Goal: Task Accomplishment & Management: Manage account settings

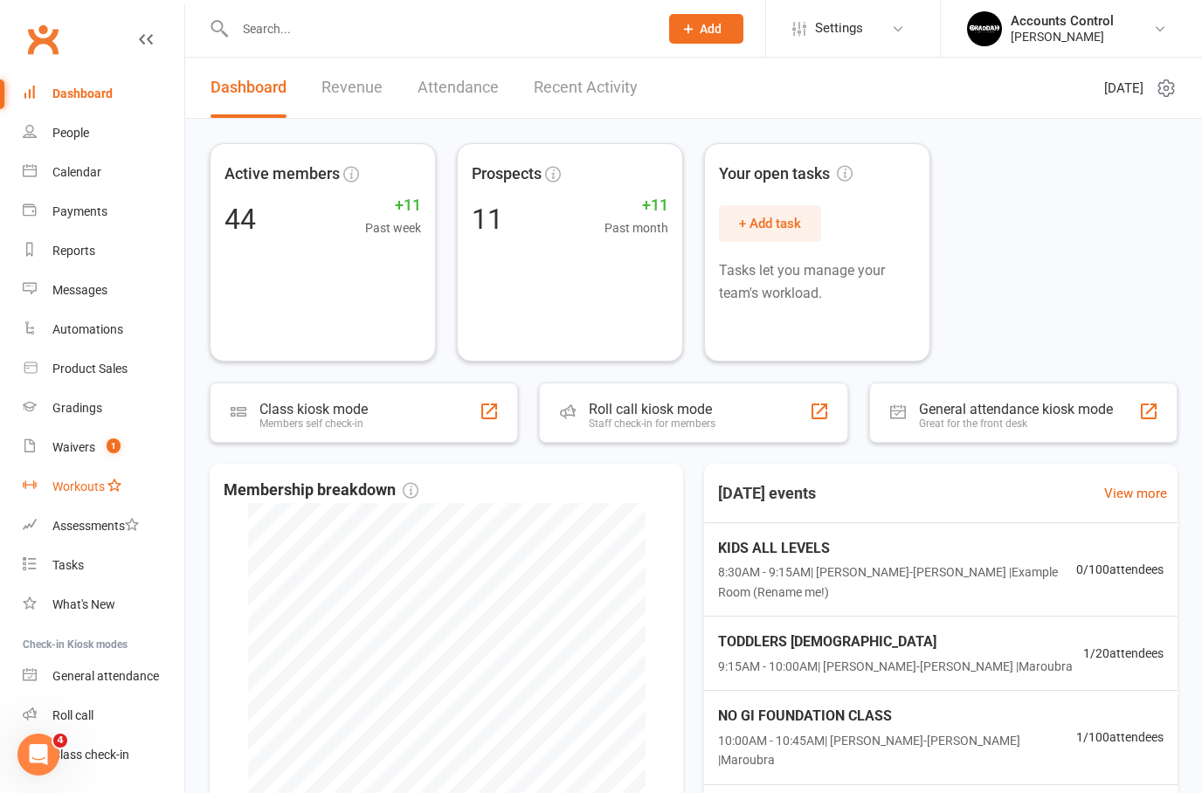
click at [78, 469] on link "Workouts" at bounding box center [104, 486] width 162 height 39
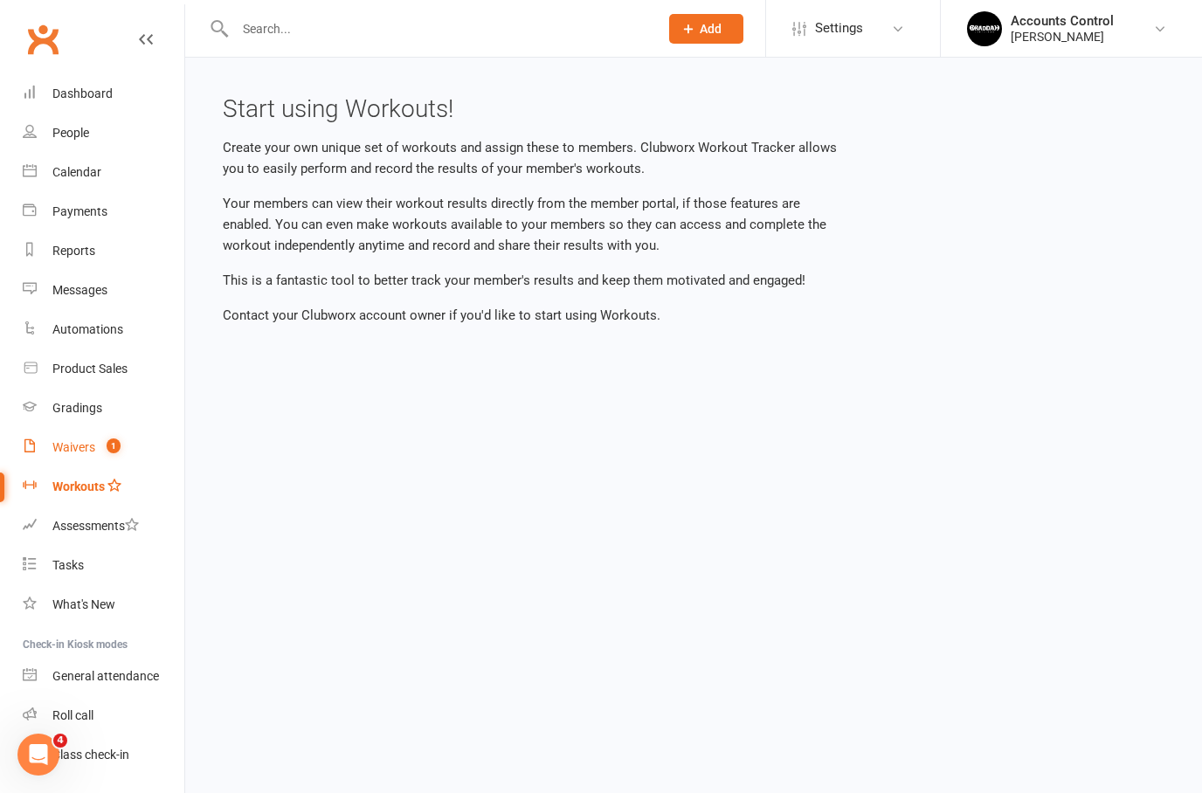
click at [82, 452] on div "Waivers" at bounding box center [73, 447] width 43 height 14
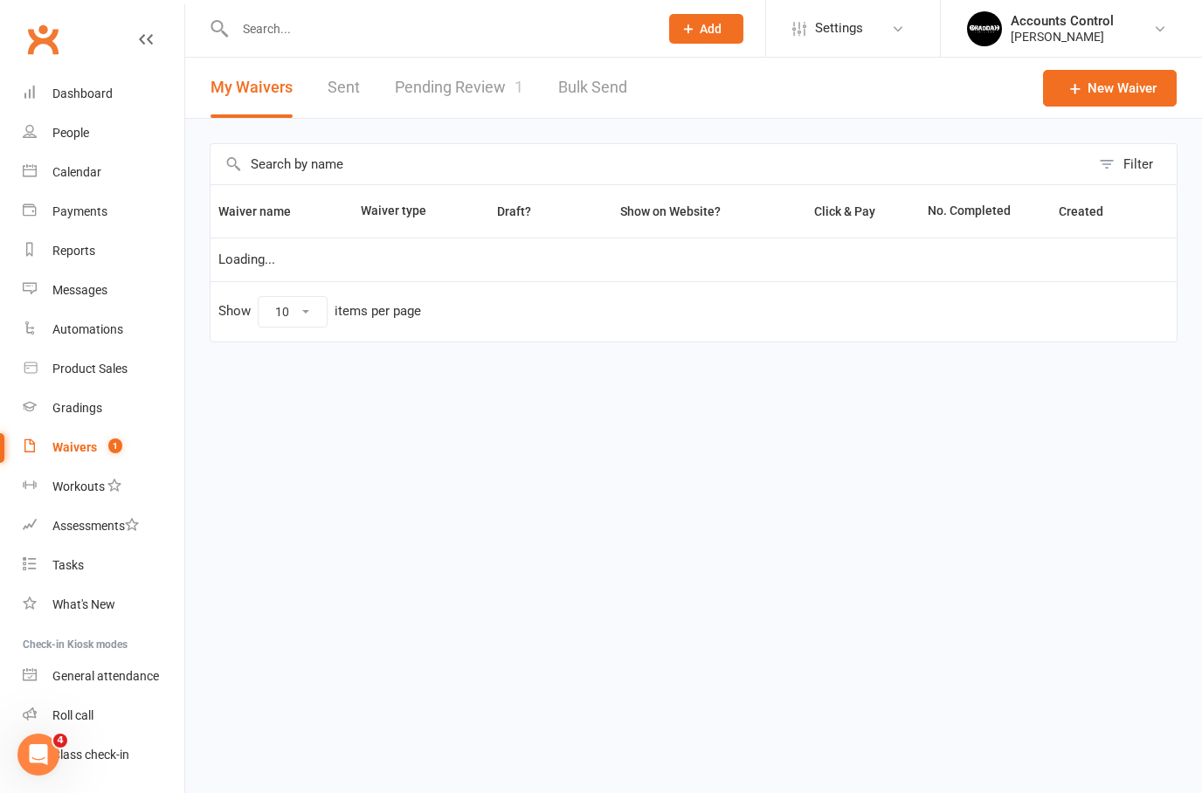
click at [464, 90] on link "Pending Review 1" at bounding box center [459, 88] width 128 height 60
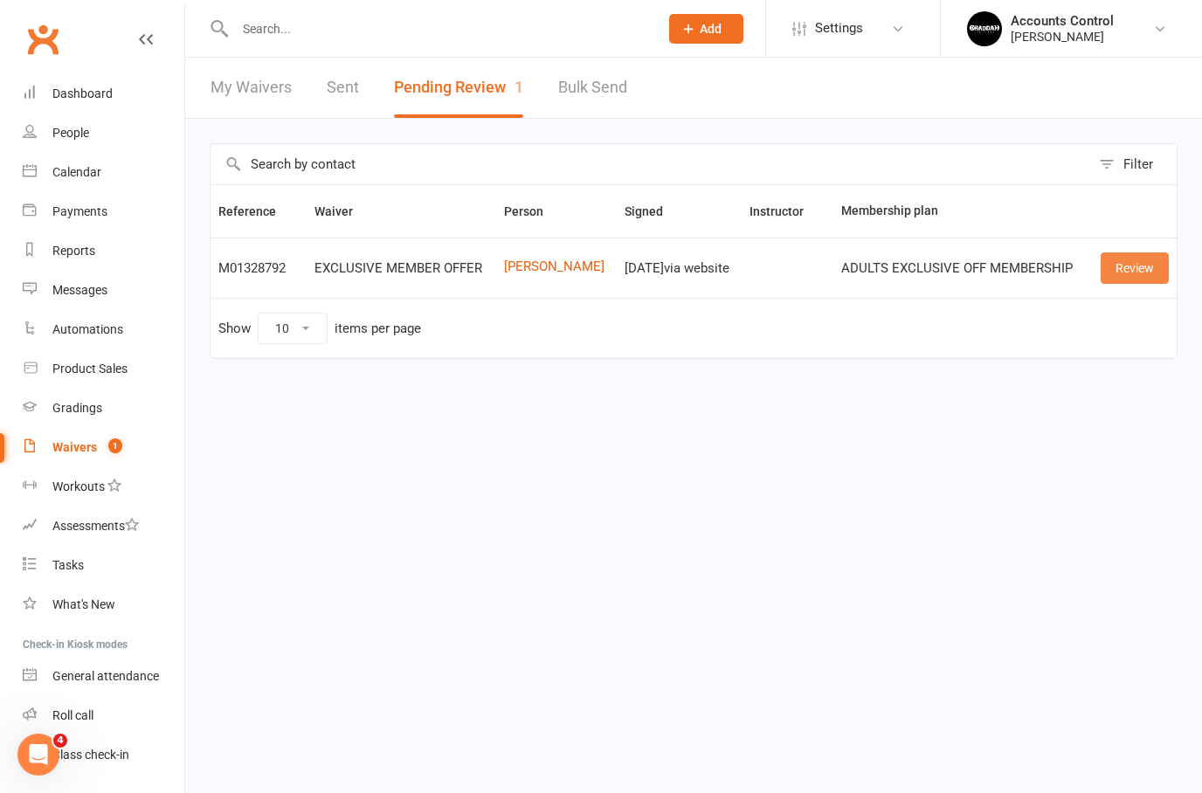
click at [1136, 260] on link "Review" at bounding box center [1135, 267] width 68 height 31
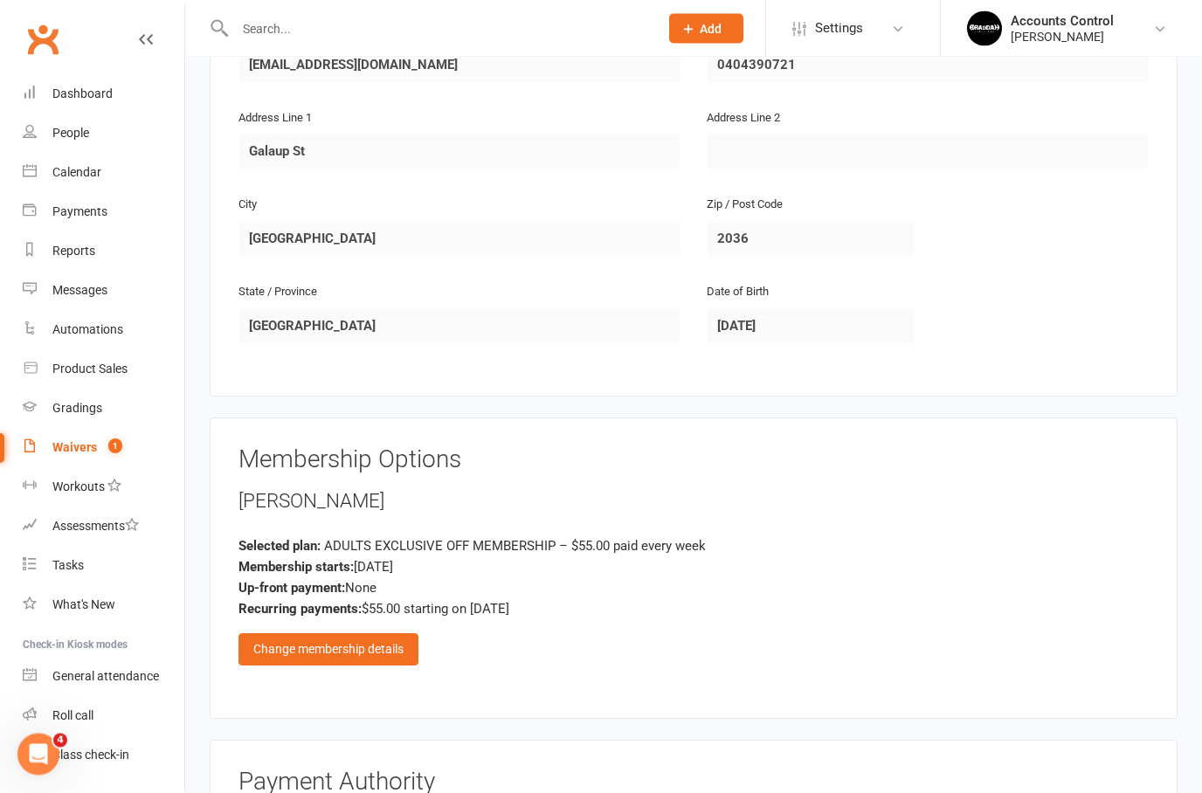
scroll to position [526, 0]
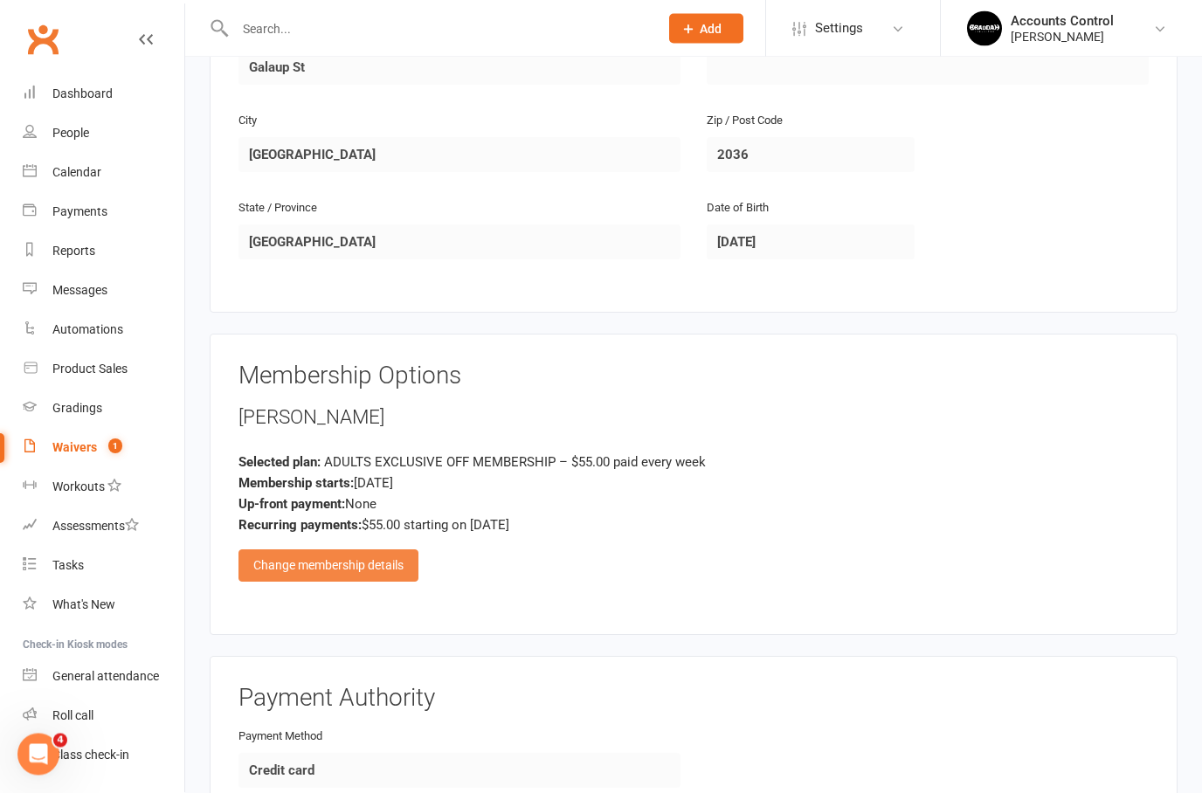
click at [376, 550] on div "Change membership details" at bounding box center [328, 565] width 180 height 31
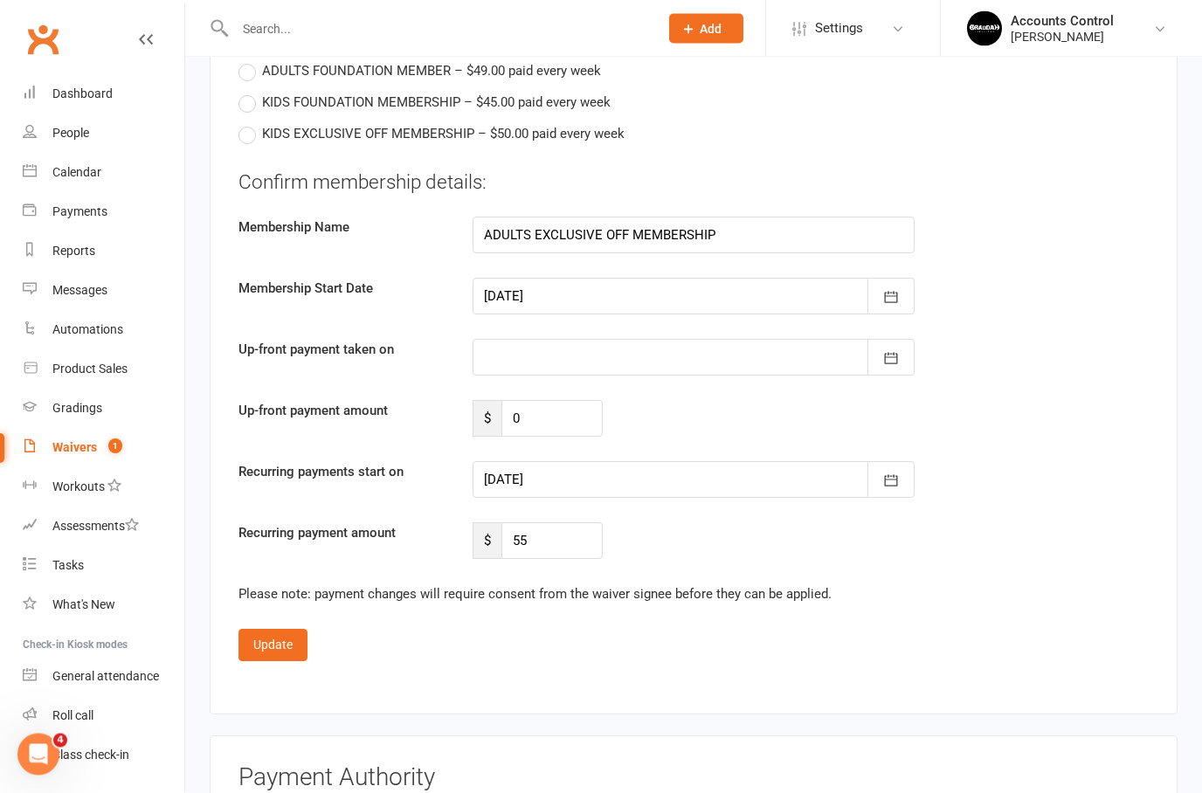
scroll to position [1310, 0]
click at [909, 462] on button "button" at bounding box center [890, 479] width 47 height 37
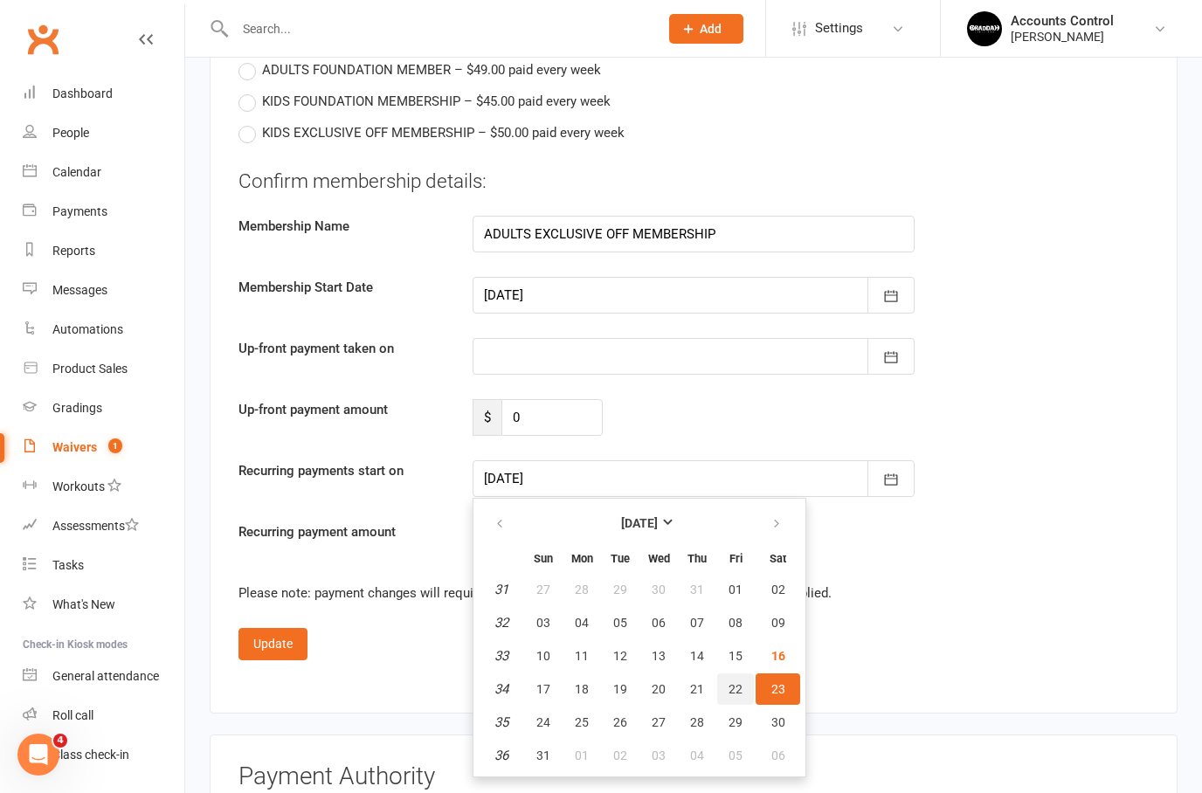
click at [735, 674] on button "22" at bounding box center [735, 688] width 37 height 31
type input "[DATE]"
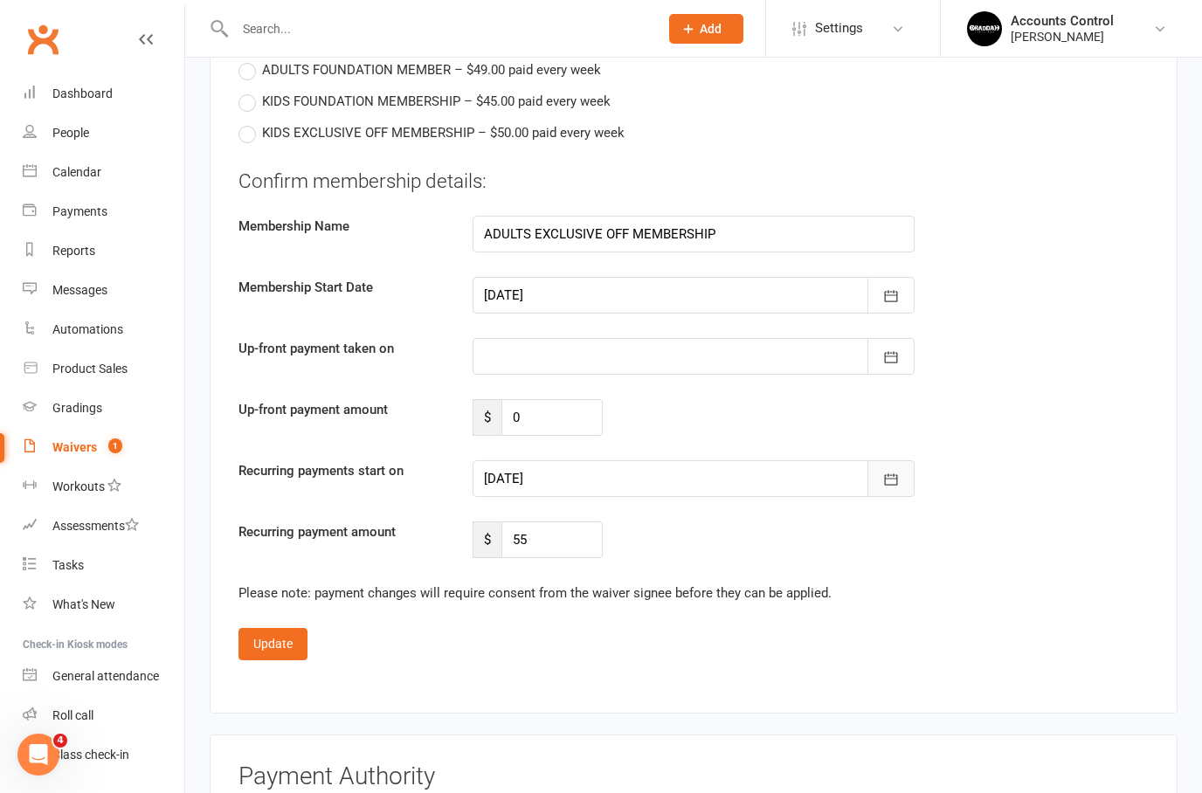
click at [894, 482] on icon "button" at bounding box center [890, 479] width 17 height 17
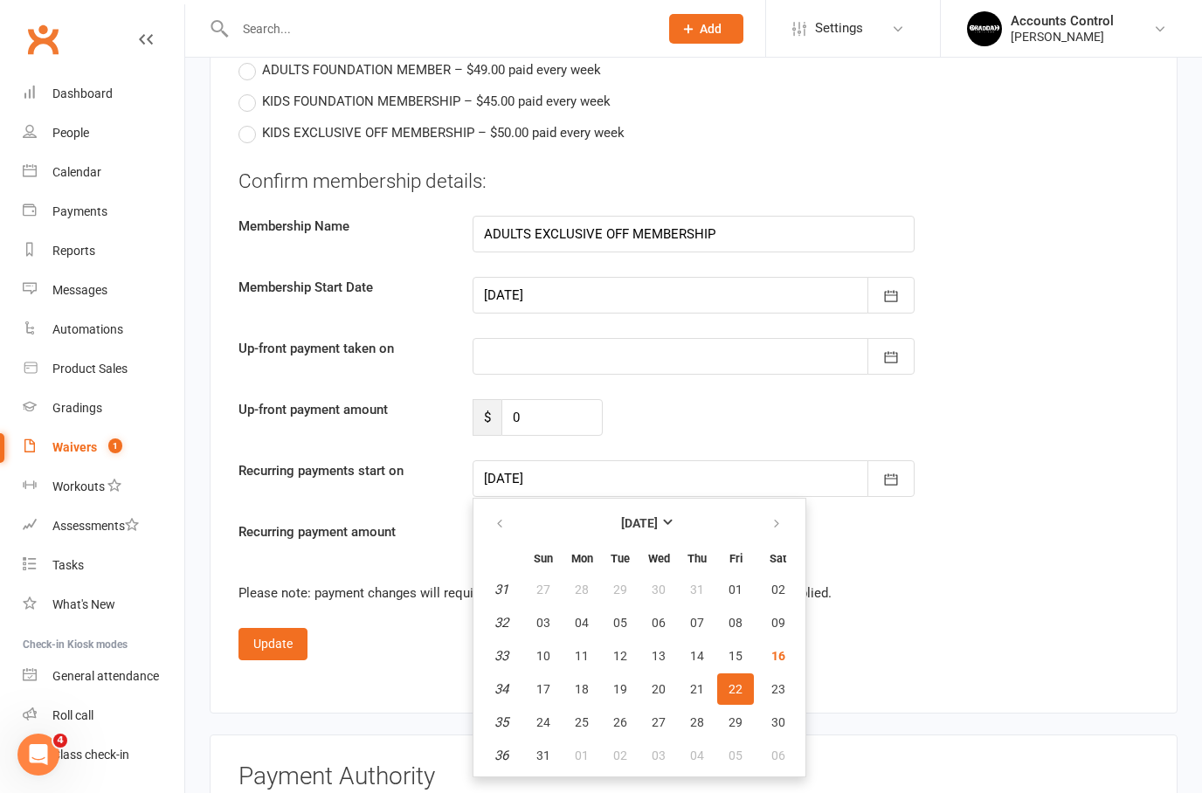
click at [737, 682] on span "22" at bounding box center [735, 689] width 14 height 14
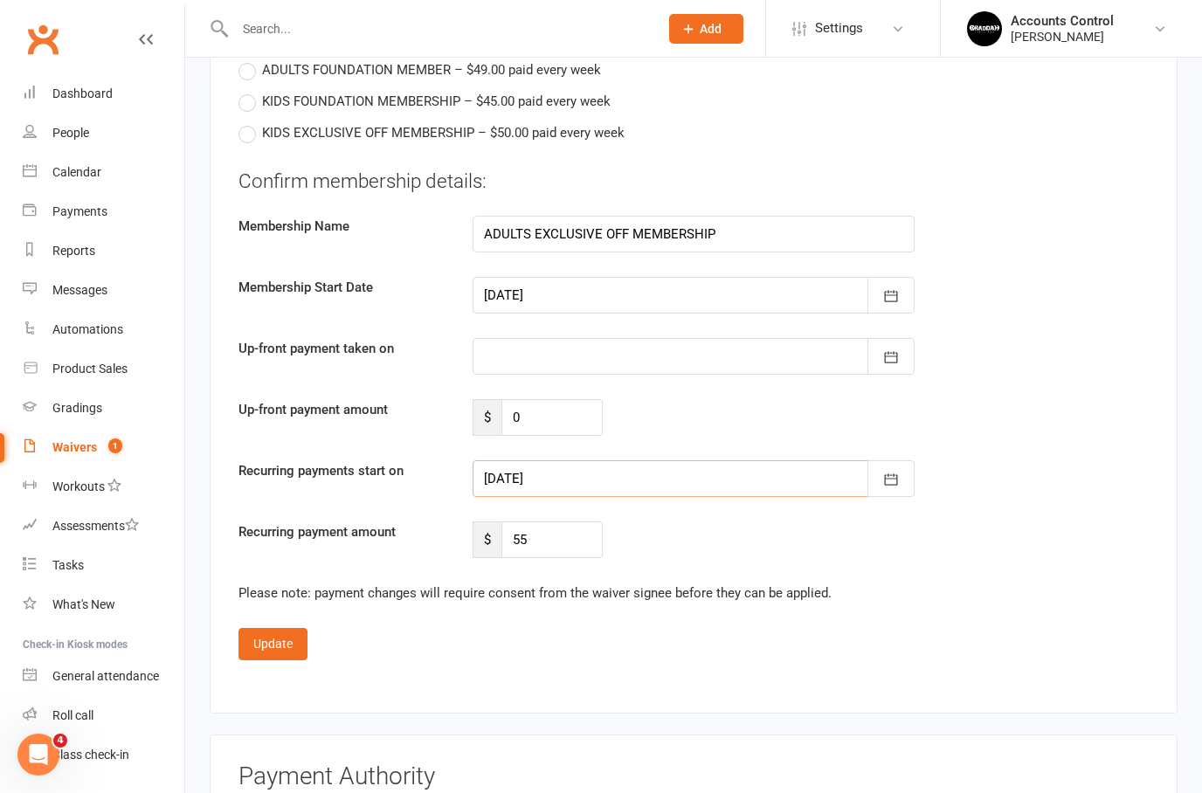
scroll to position [1310, 0]
click at [896, 288] on icon "button" at bounding box center [890, 296] width 17 height 17
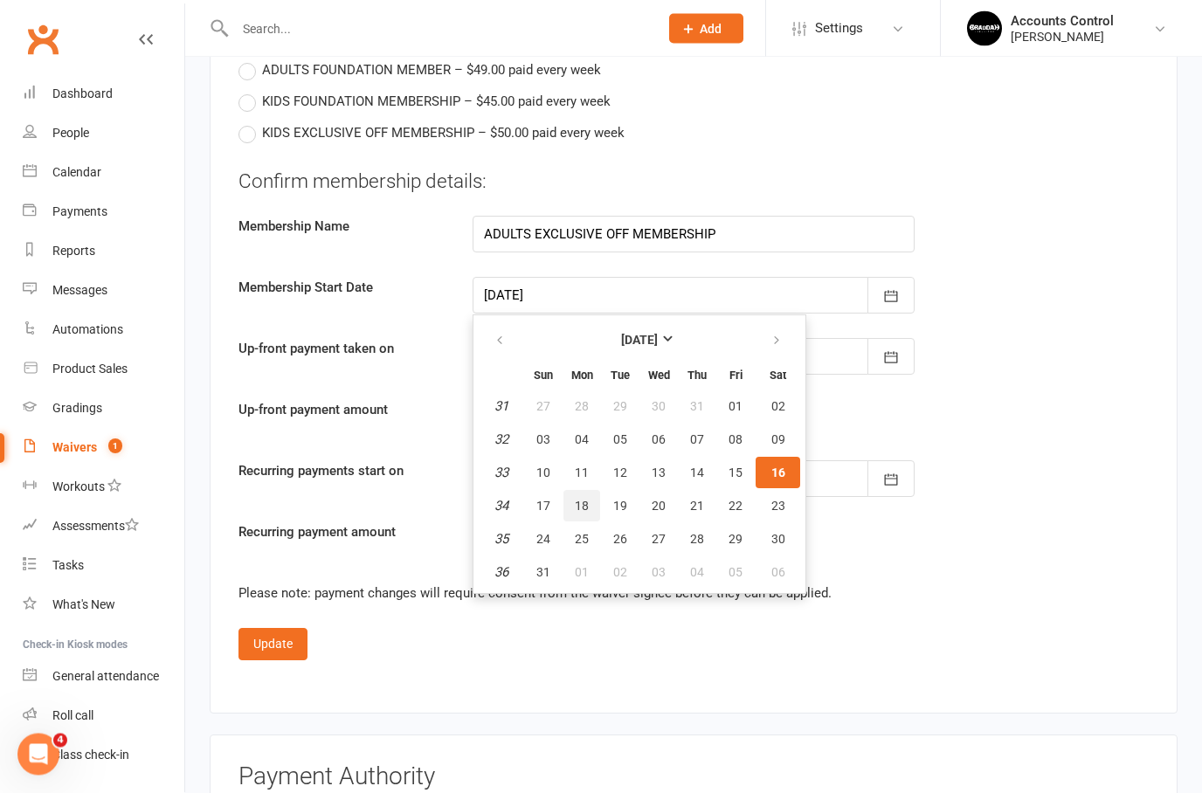
click at [590, 491] on button "18" at bounding box center [581, 506] width 37 height 31
type input "[DATE]"
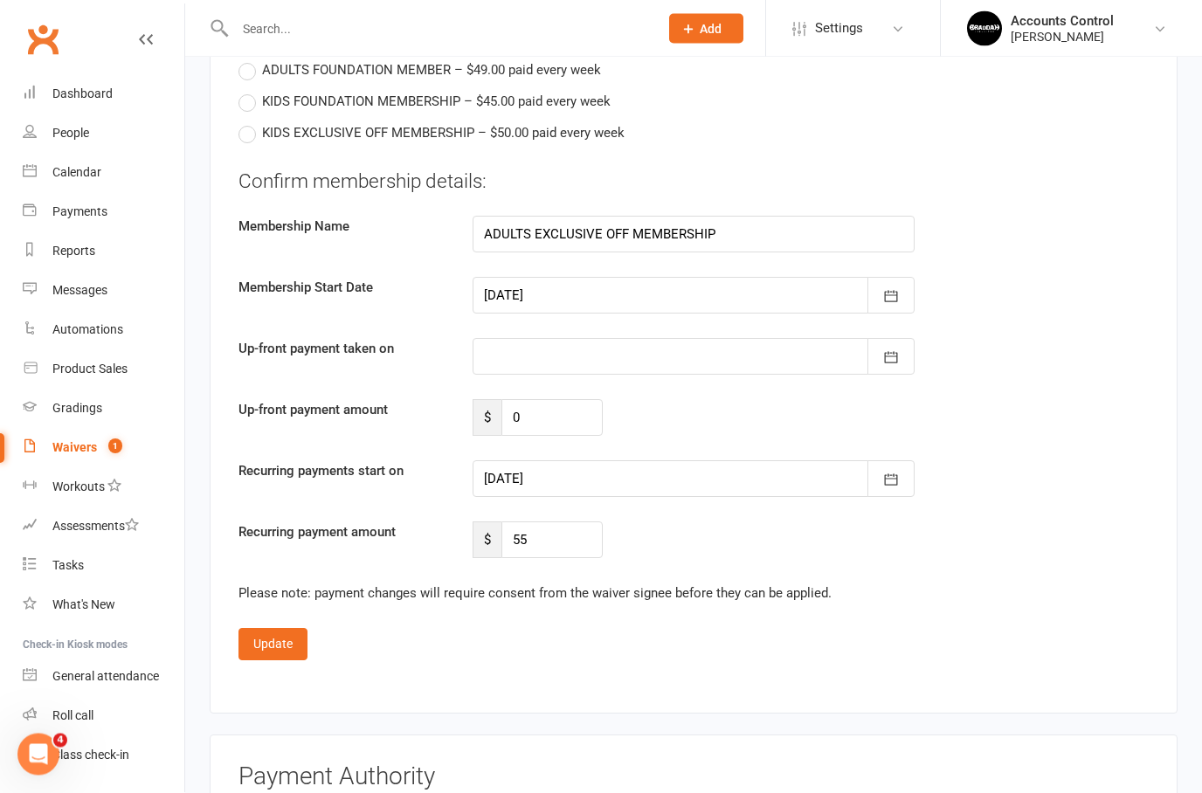
scroll to position [1311, 0]
click at [553, 409] on input "0" at bounding box center [551, 417] width 101 height 37
type input "55"
click at [889, 289] on icon "button" at bounding box center [890, 296] width 17 height 17
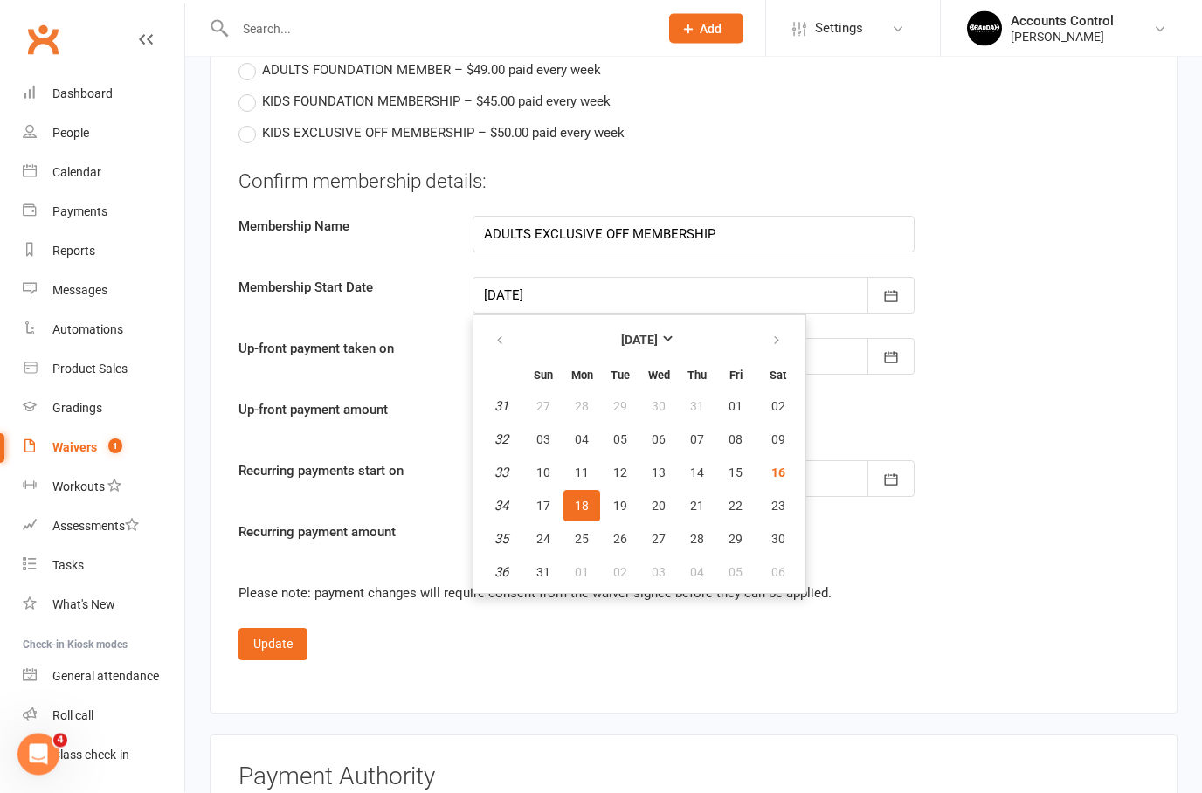
click at [583, 504] on span "18" at bounding box center [582, 507] width 14 height 14
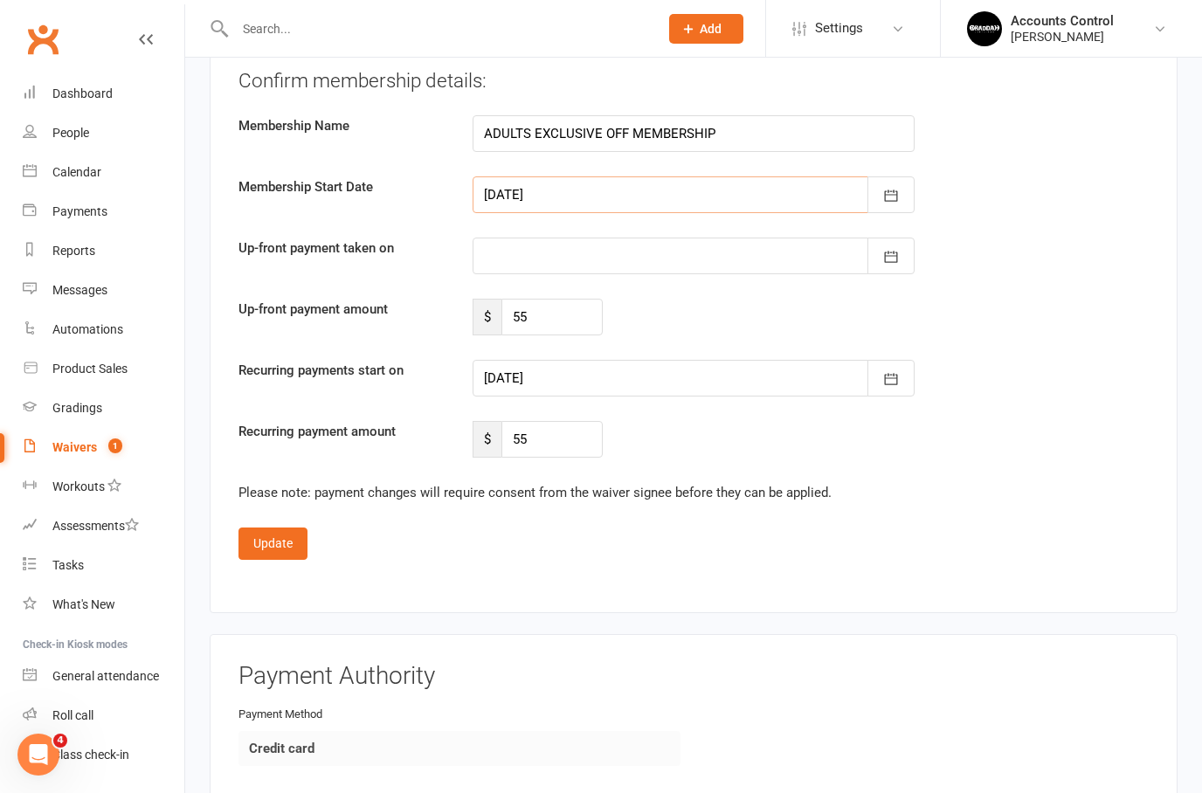
scroll to position [1410, 0]
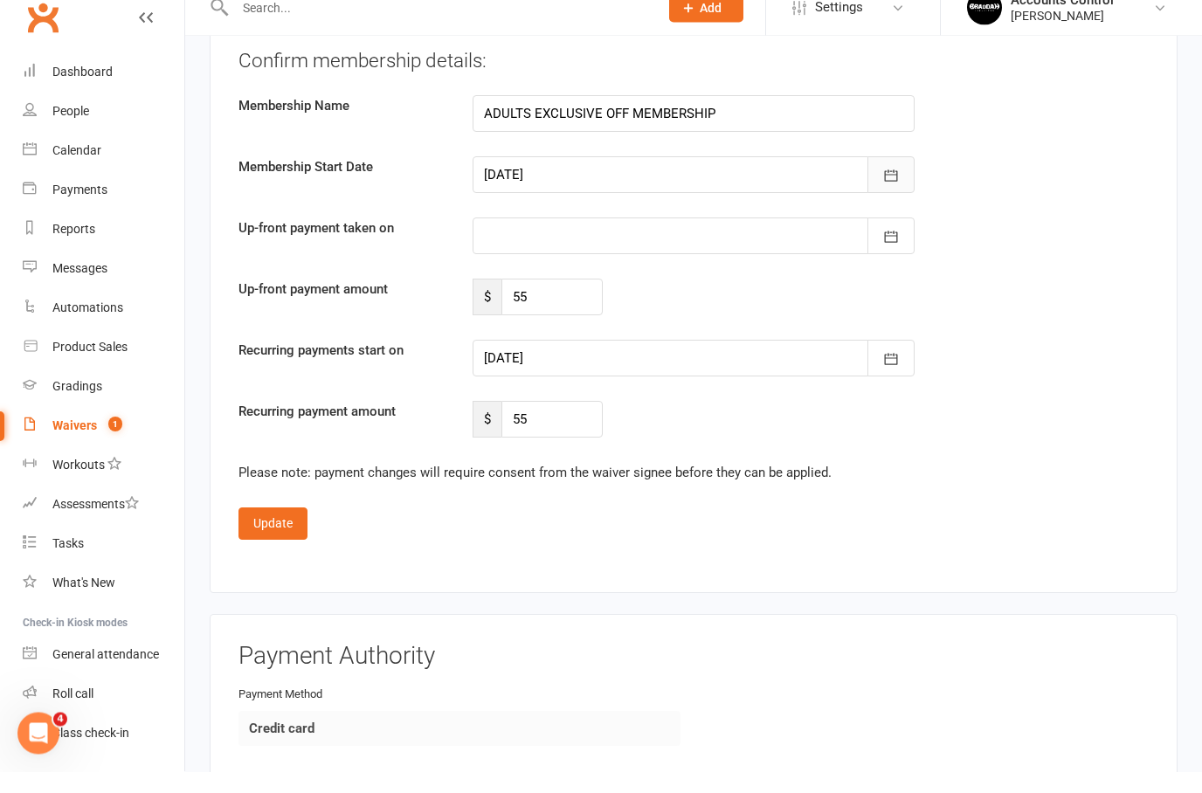
click at [894, 189] on icon "button" at bounding box center [890, 197] width 17 height 17
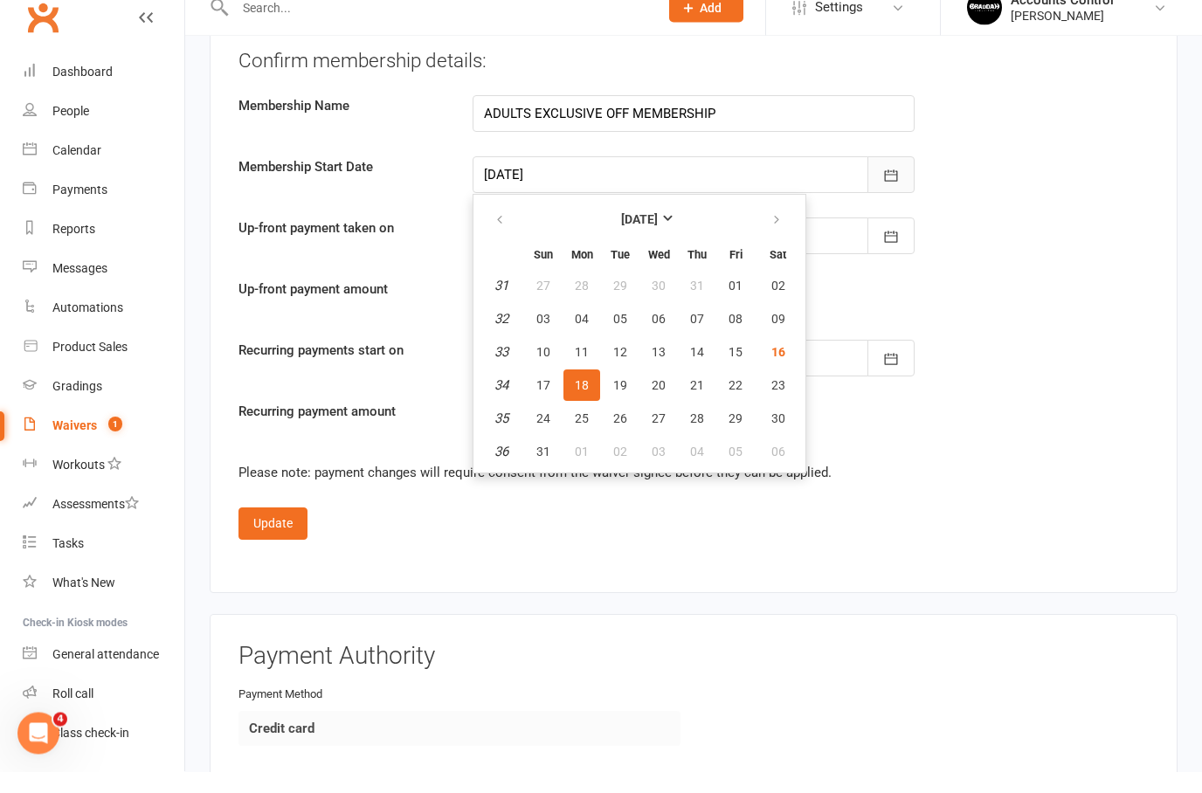
scroll to position [1432, 0]
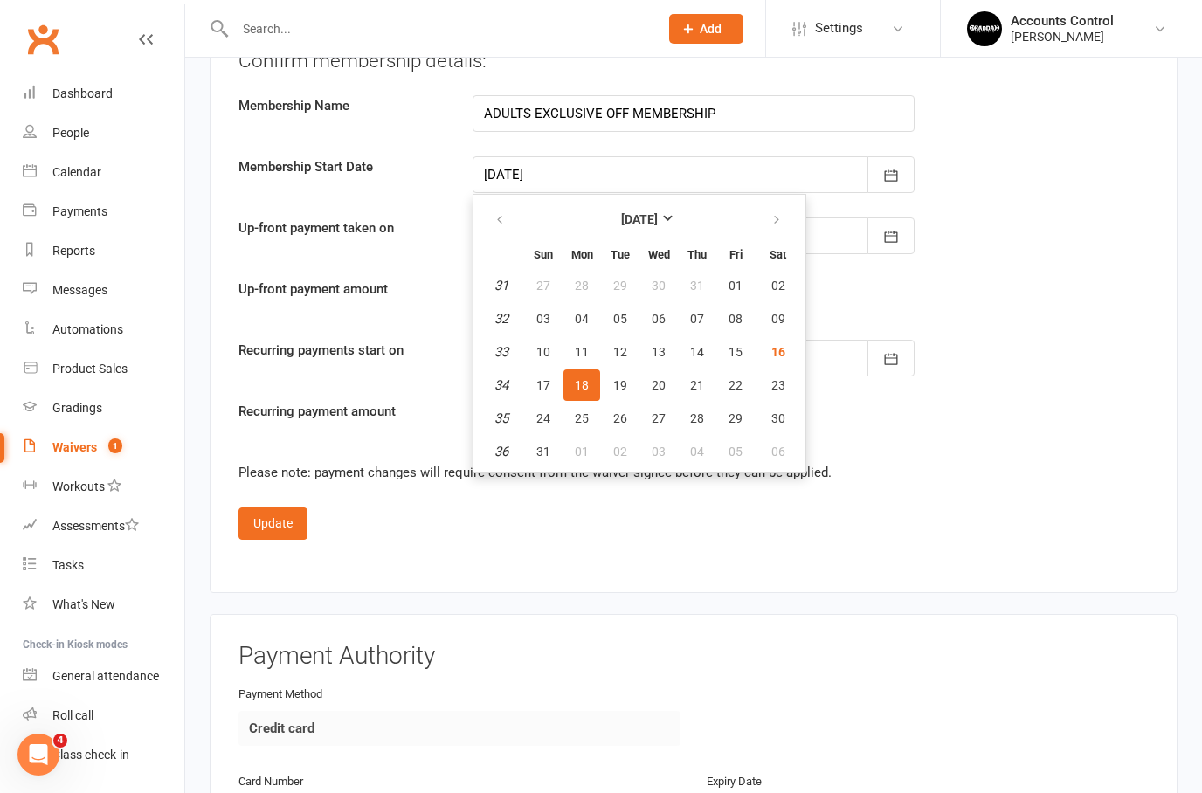
click at [579, 369] on button "18" at bounding box center [581, 384] width 37 height 31
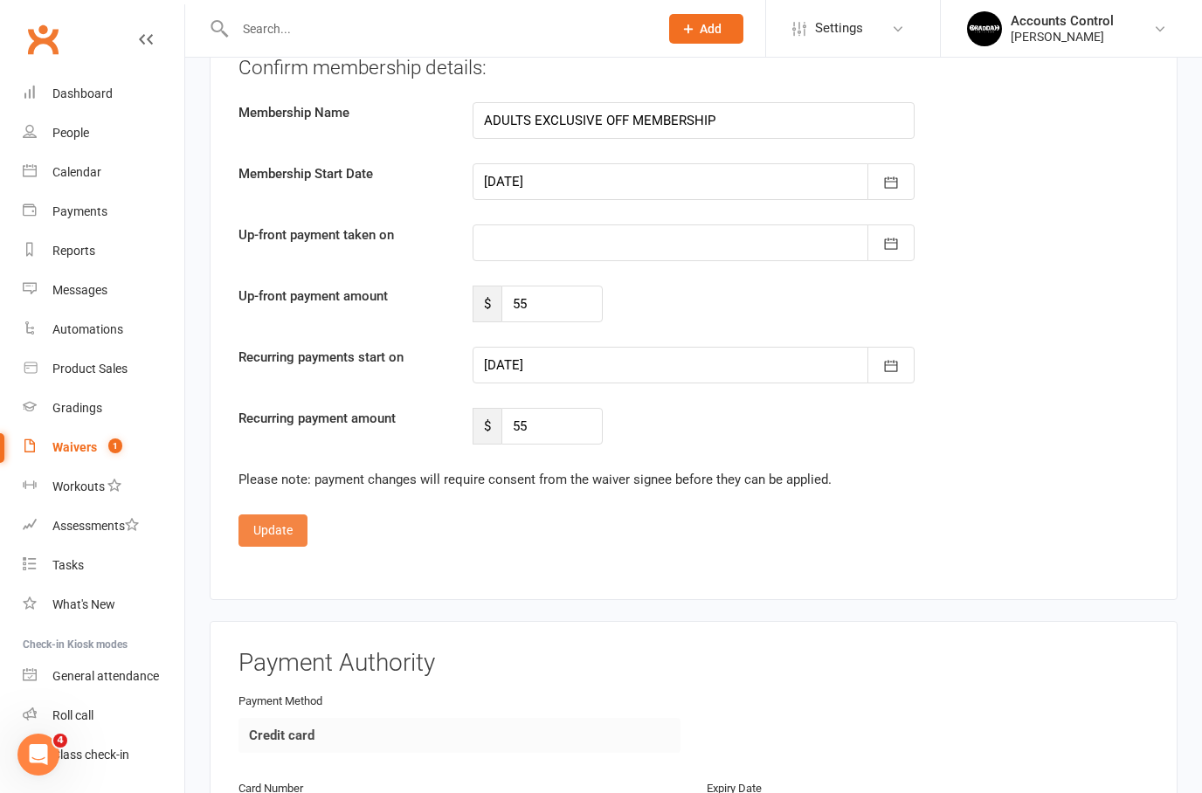
click at [284, 528] on button "Update" at bounding box center [272, 529] width 69 height 31
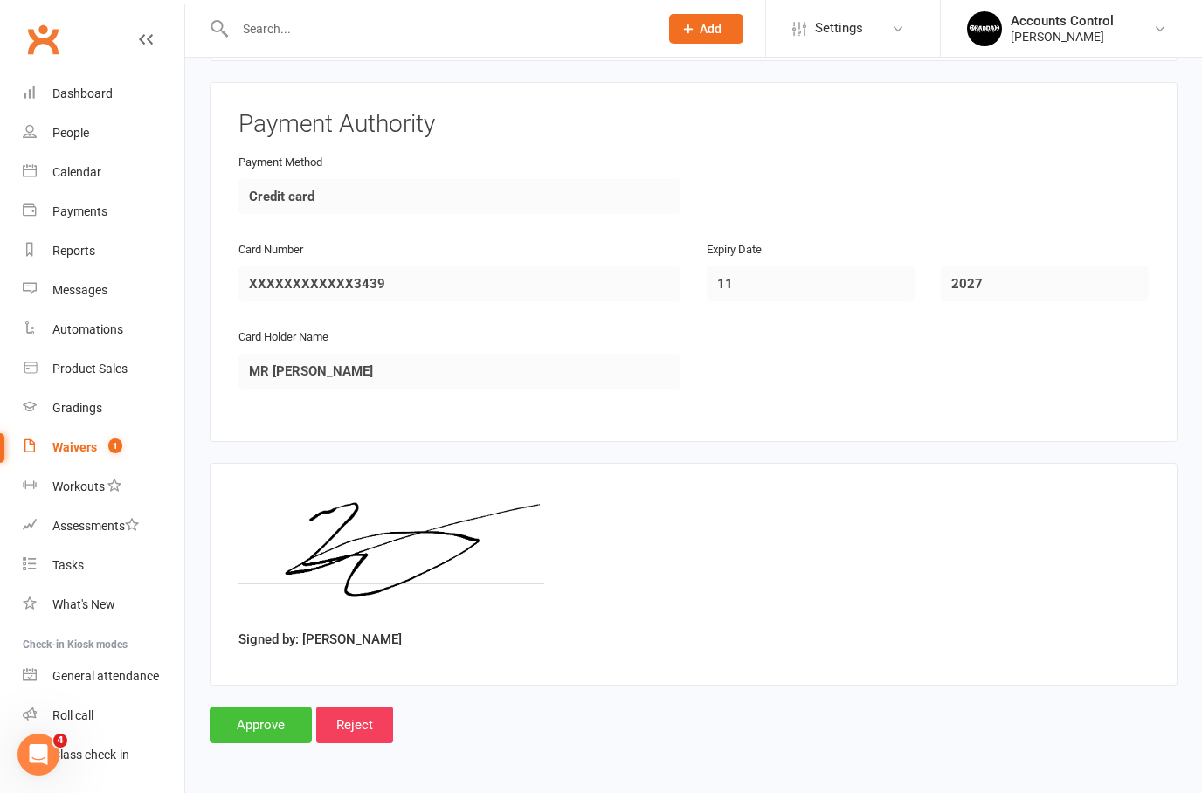
click at [249, 711] on input "Approve" at bounding box center [261, 725] width 102 height 37
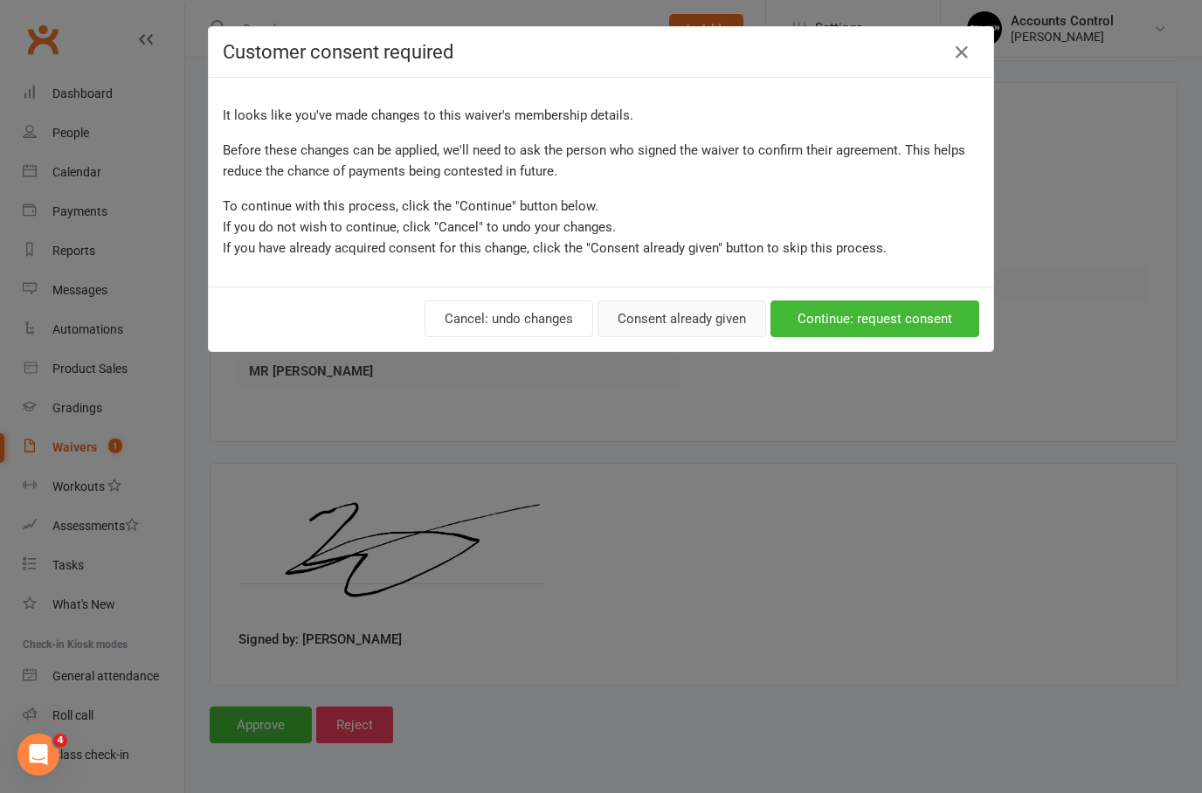
click at [673, 325] on button "Consent already given" at bounding box center [681, 318] width 169 height 37
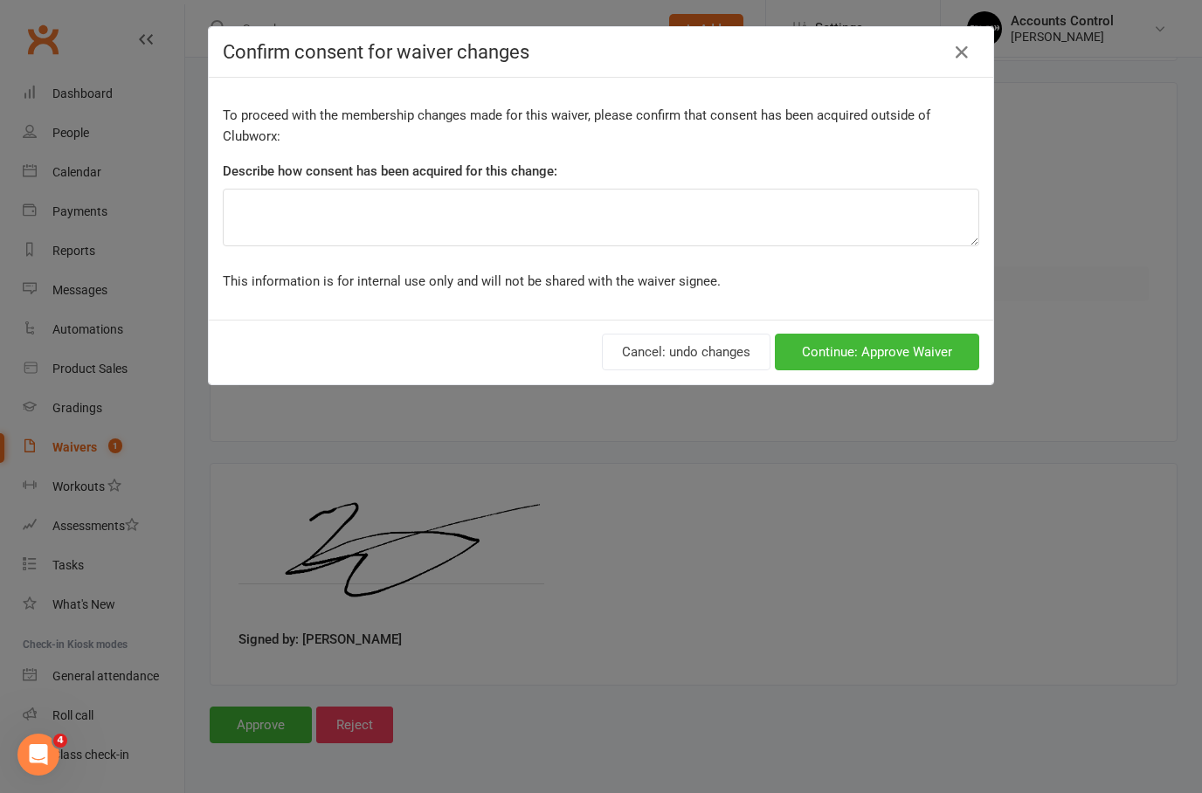
click at [617, 209] on textarea at bounding box center [601, 218] width 756 height 58
type textarea "IN PERSON"
click at [873, 347] on button "Continue: Approve Waiver" at bounding box center [877, 352] width 204 height 37
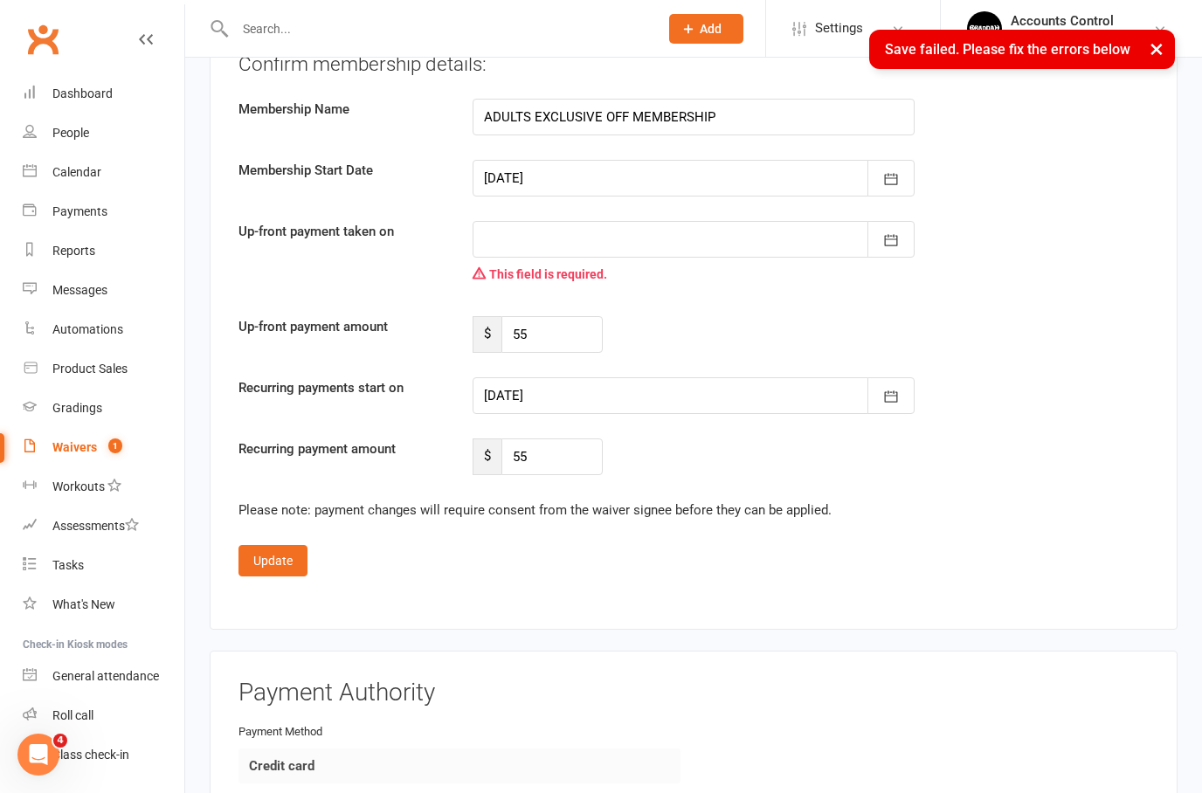
scroll to position [1411, 0]
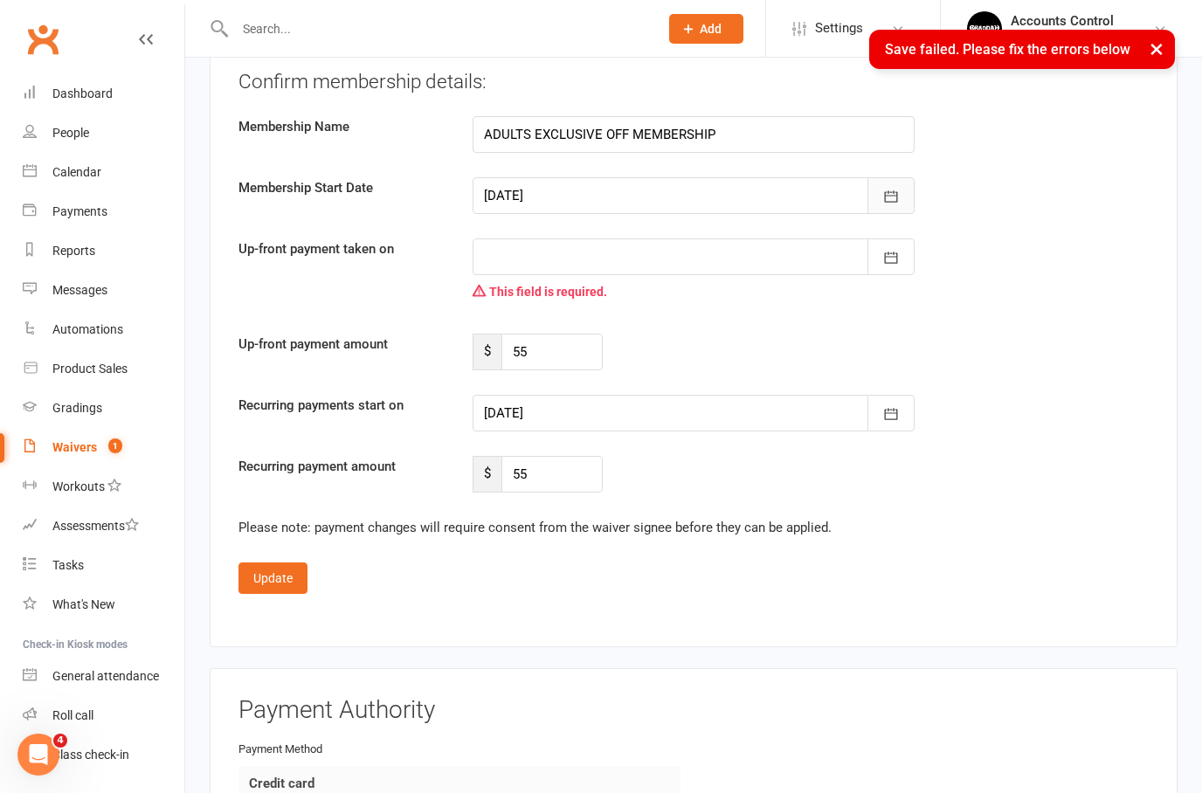
click at [914, 179] on button "button" at bounding box center [890, 195] width 47 height 37
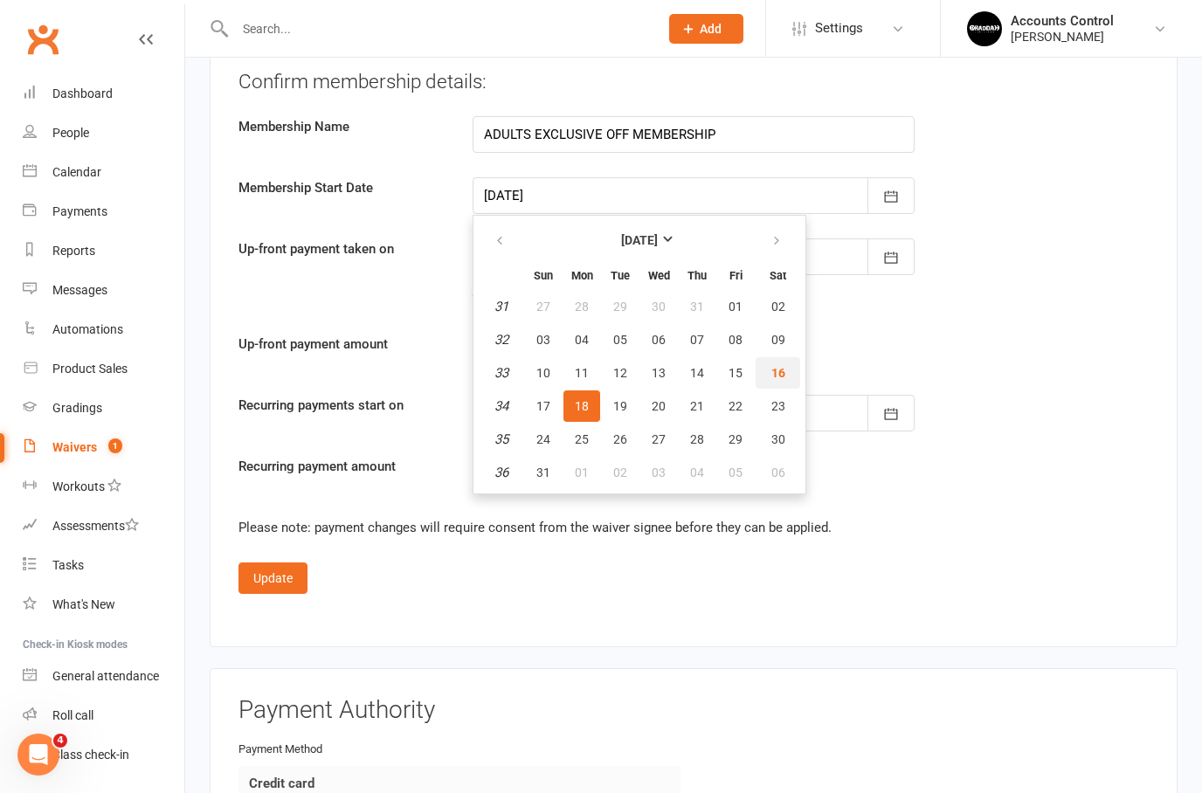
click at [780, 357] on button "16" at bounding box center [778, 372] width 45 height 31
type input "[DATE]"
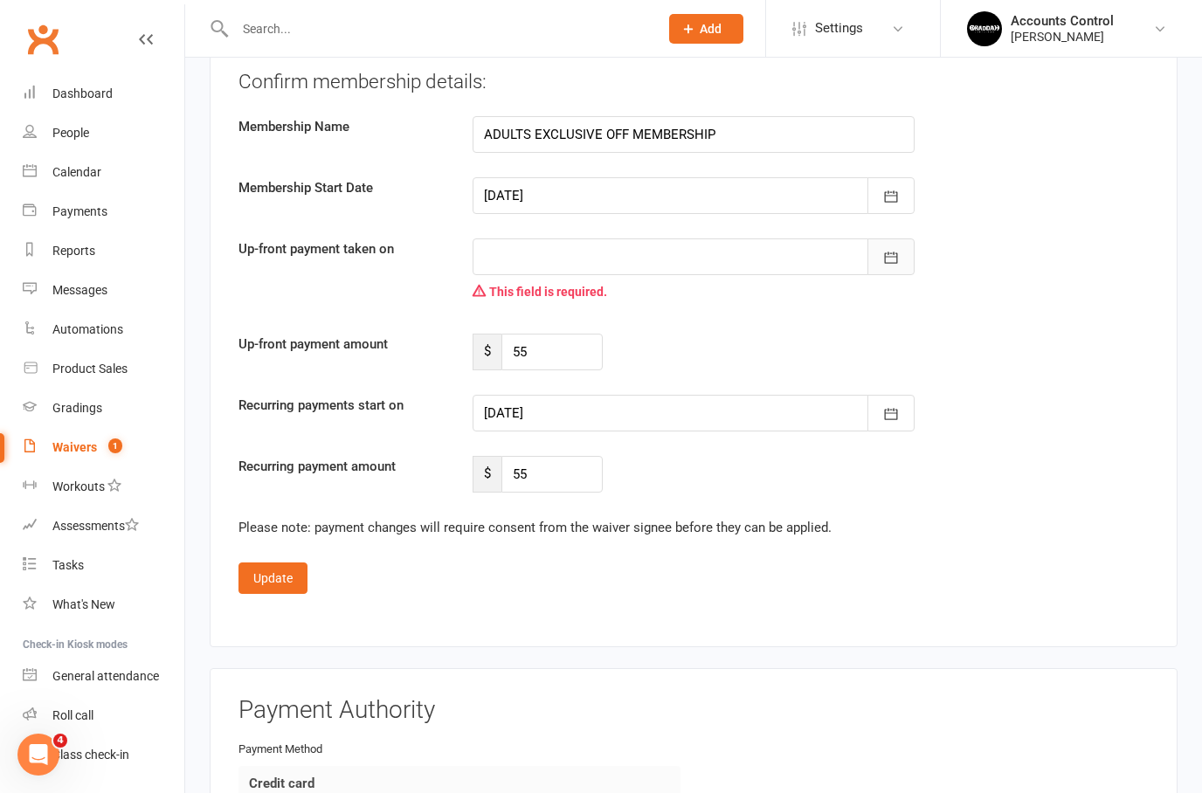
click at [900, 256] on button "button" at bounding box center [890, 256] width 47 height 37
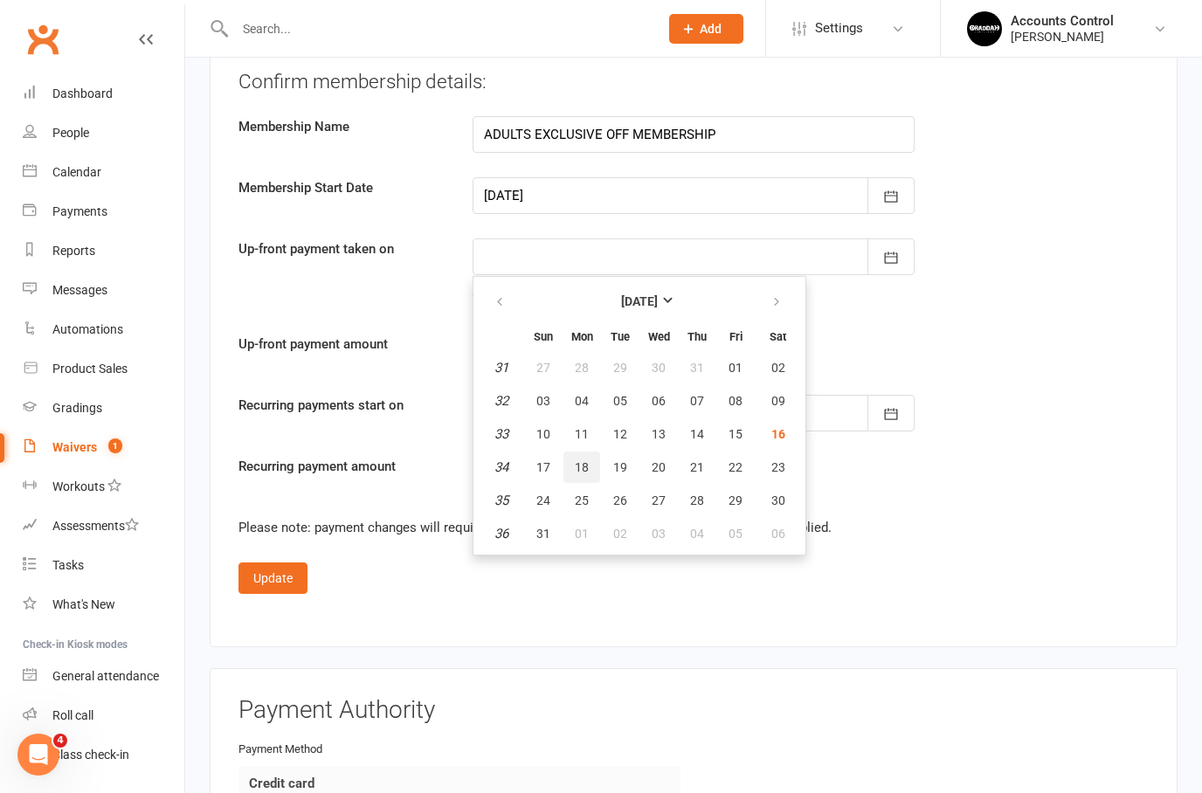
click at [583, 464] on span "18" at bounding box center [582, 467] width 14 height 14
type input "[DATE]"
